Goal: Task Accomplishment & Management: Manage account settings

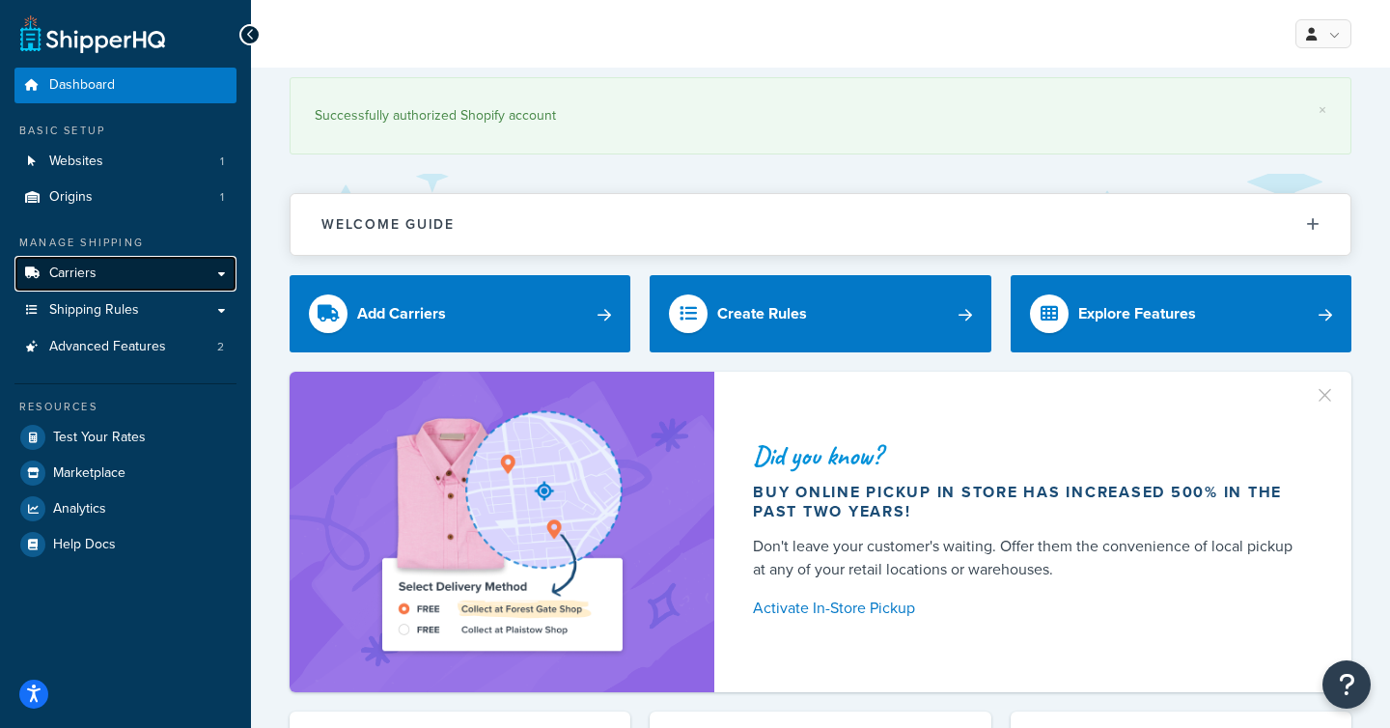
click at [101, 278] on link "Carriers" at bounding box center [125, 274] width 222 height 36
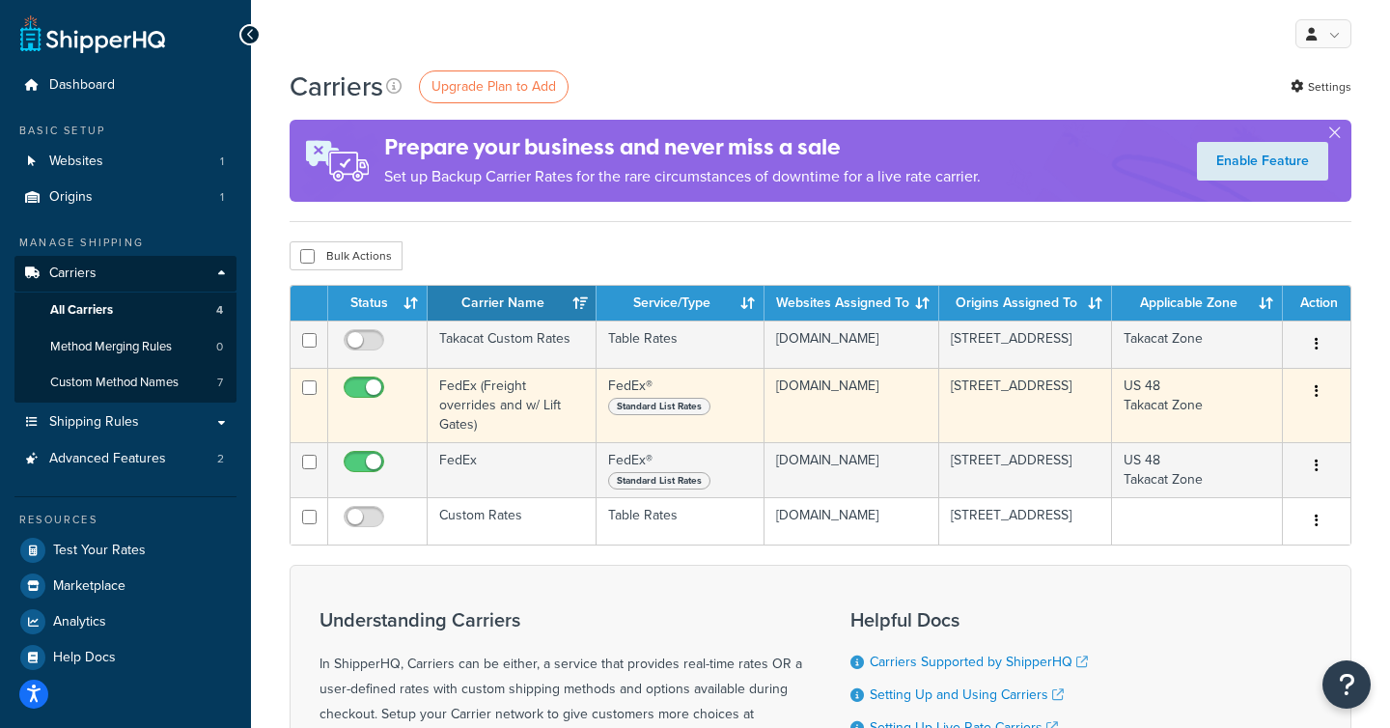
click at [518, 408] on td "FedEx (Freight overrides and w/ Lift Gates)" at bounding box center [512, 405] width 169 height 74
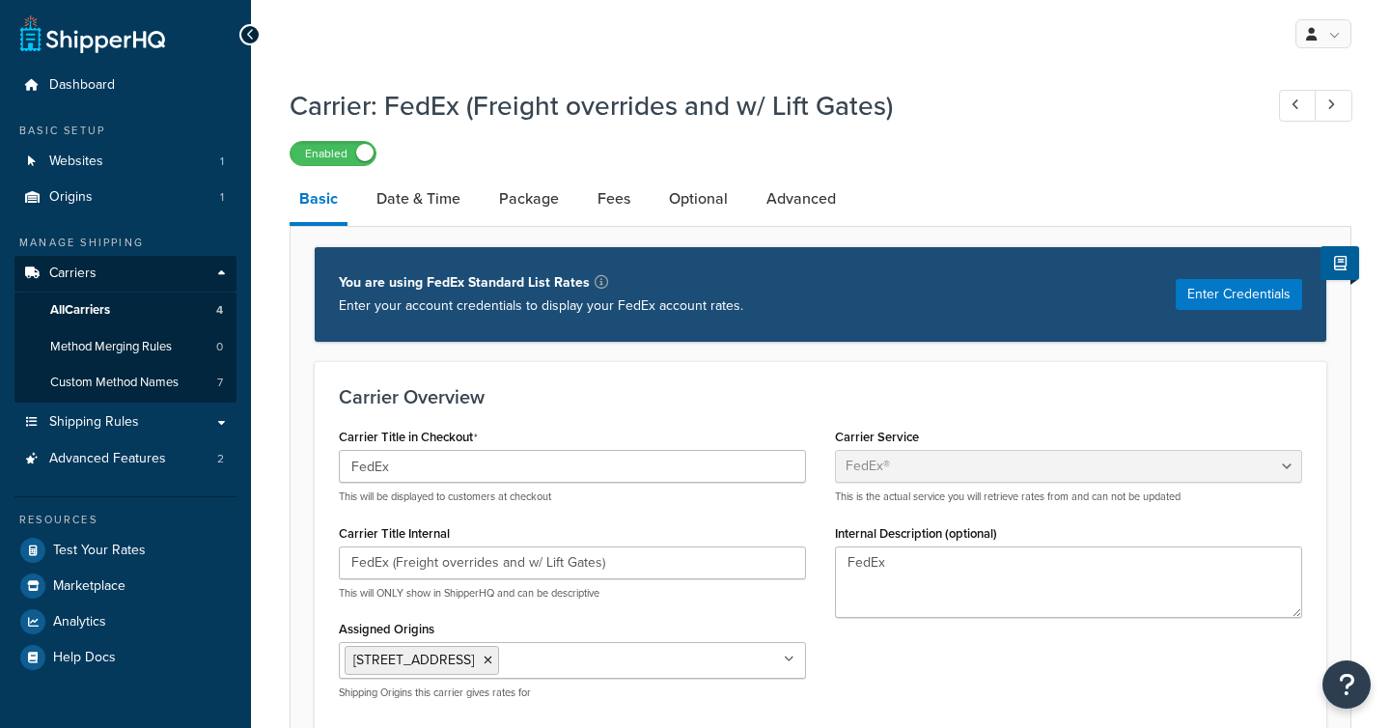
select select "fedEx"
select select "REGULAR_PICKUP"
select select "YOUR_PACKAGING"
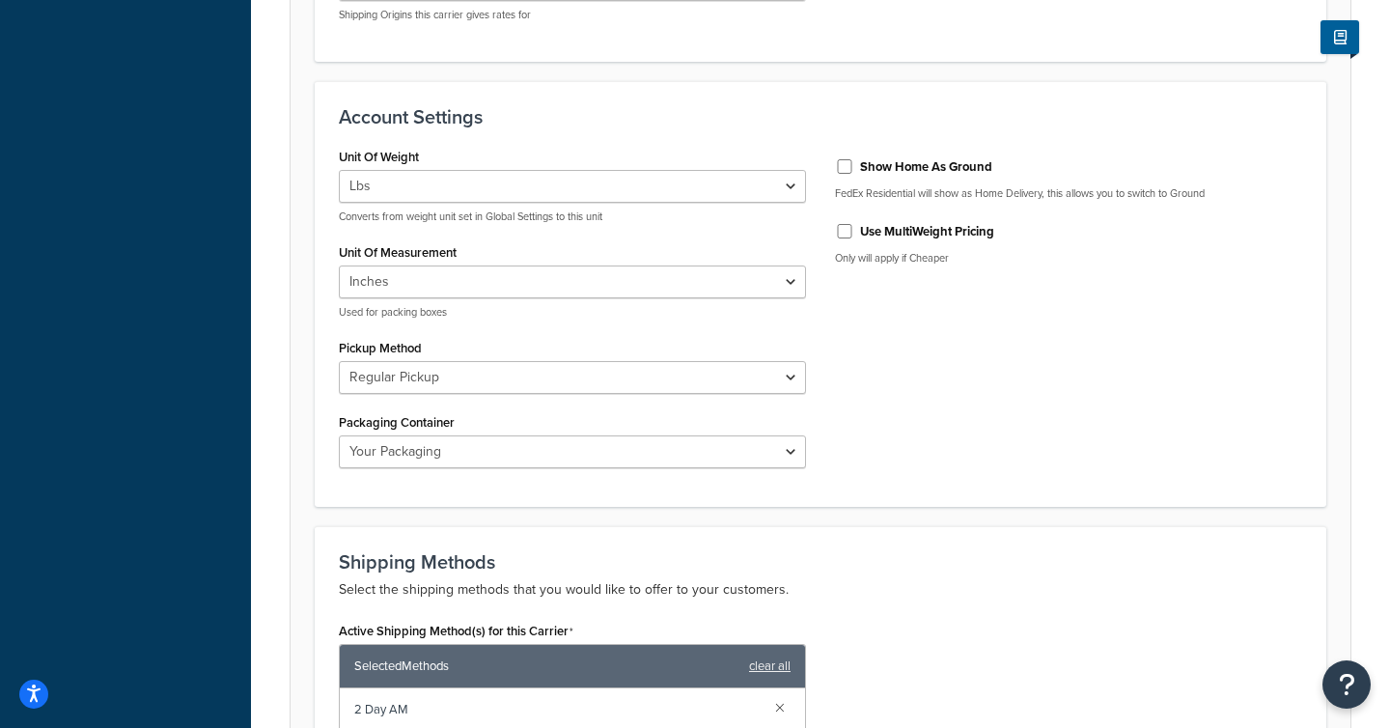
scroll to position [684, 0]
